Goal: Transaction & Acquisition: Purchase product/service

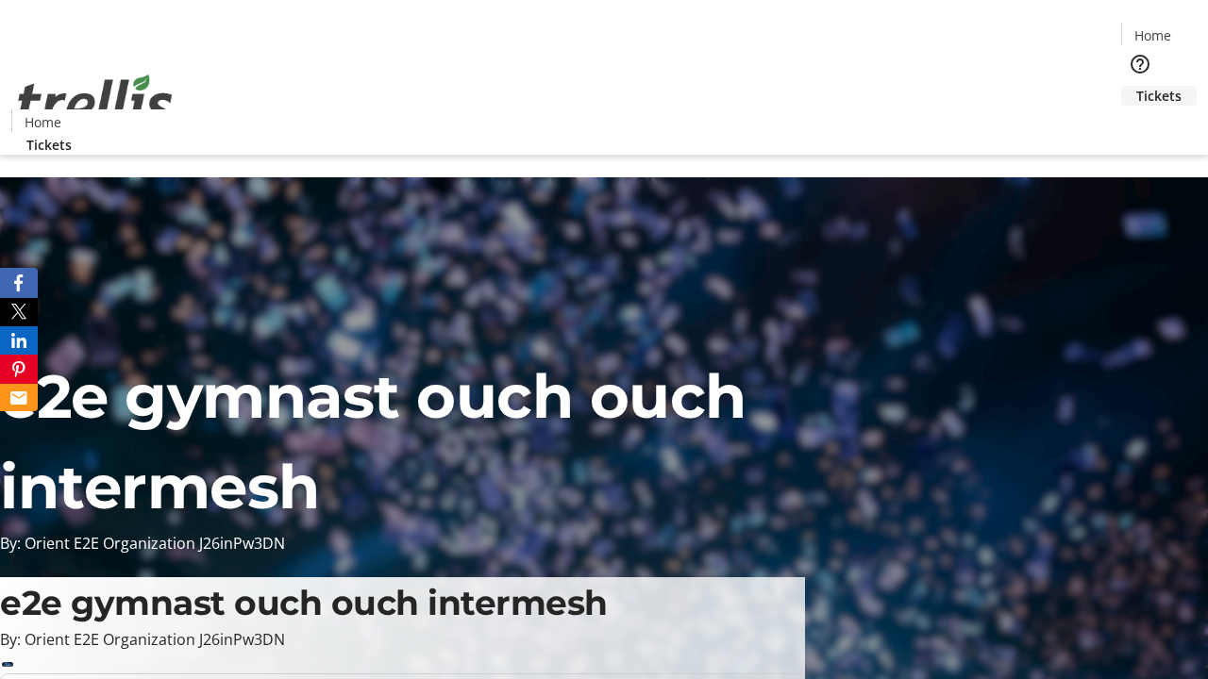
click at [1136, 86] on span "Tickets" at bounding box center [1158, 96] width 45 height 20
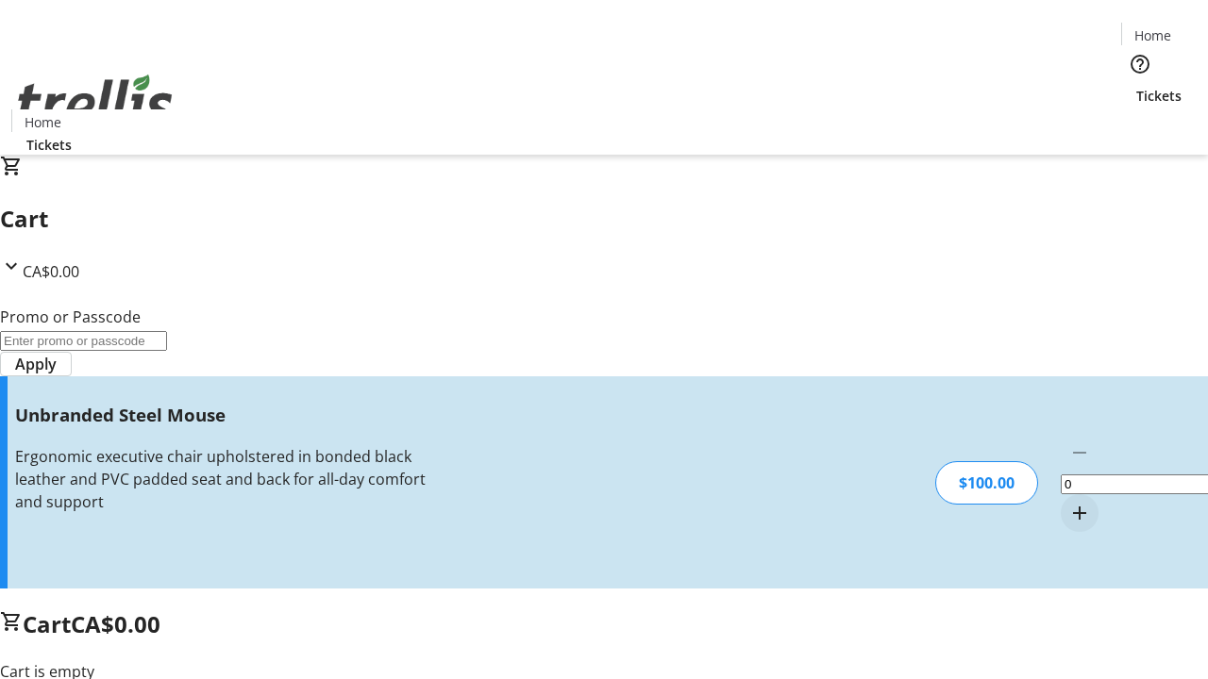
click at [1068, 502] on mat-icon "Increment by one" at bounding box center [1079, 513] width 23 height 23
type input "1"
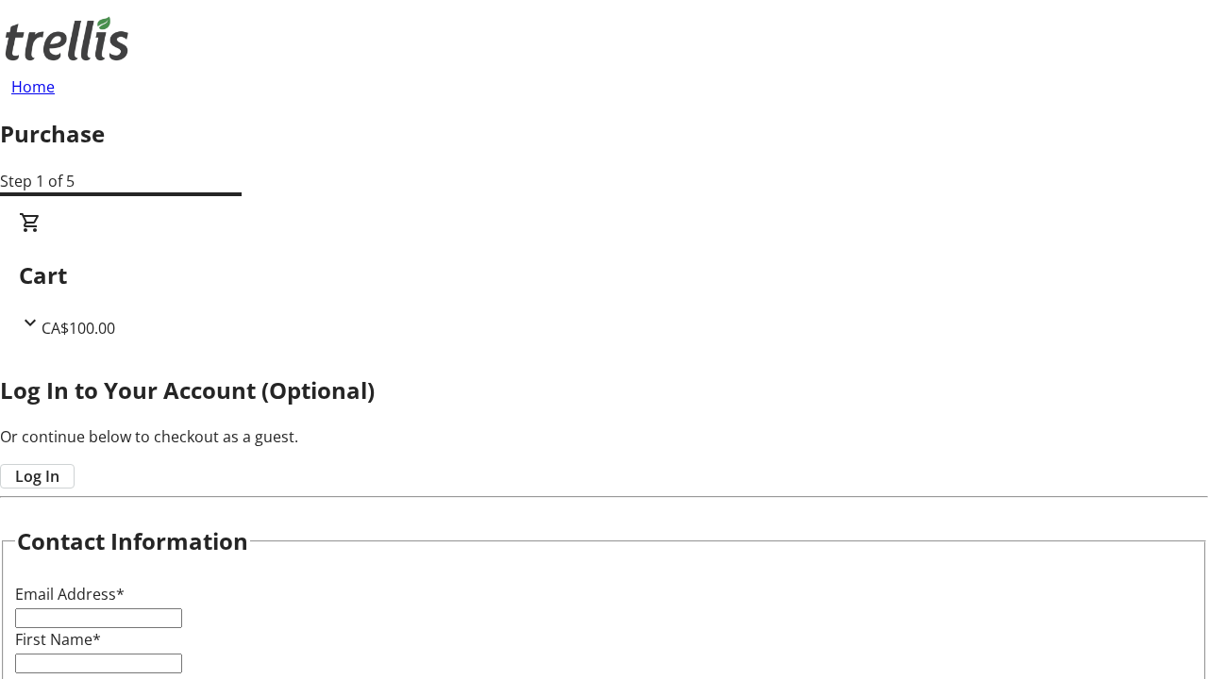
type input "FREE"
type input "[EMAIL_ADDRESS][DOMAIN_NAME]"
type input "[GEOGRAPHIC_DATA]"
type input "Mraz"
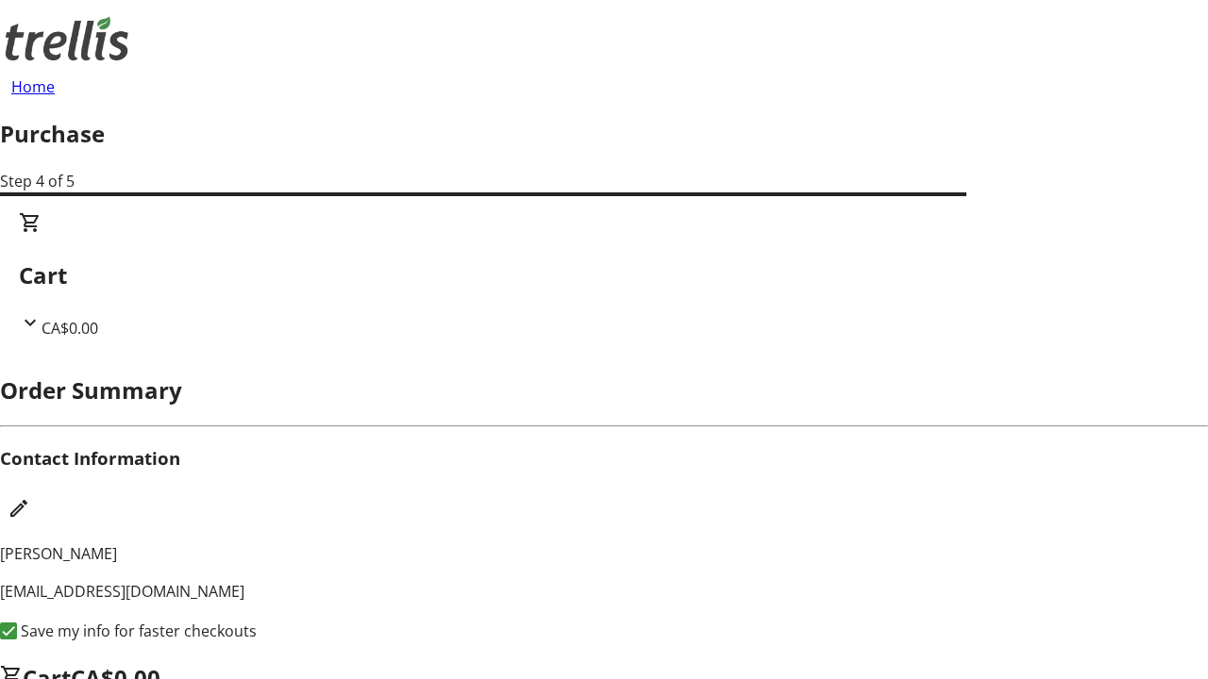
scroll to position [25, 0]
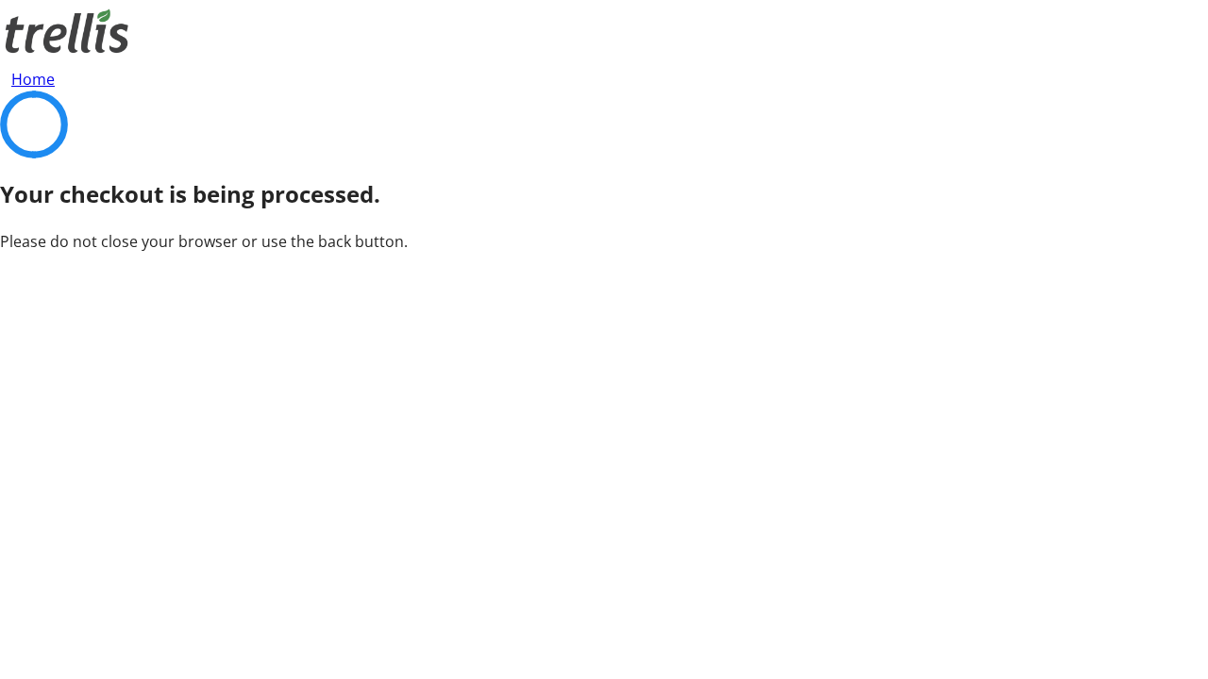
scroll to position [0, 0]
